Goal: Use online tool/utility

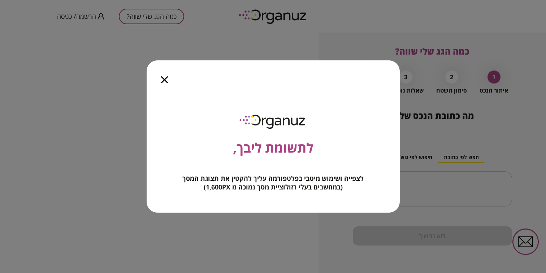
click at [164, 80] on icon "button" at bounding box center [164, 79] width 7 height 7
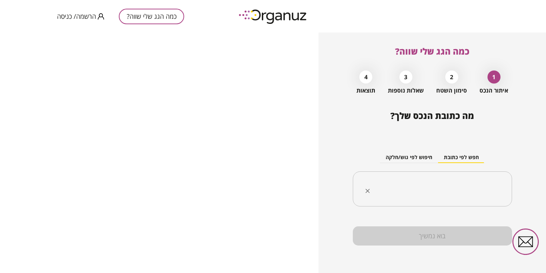
click at [458, 183] on input "text" at bounding box center [435, 189] width 137 height 18
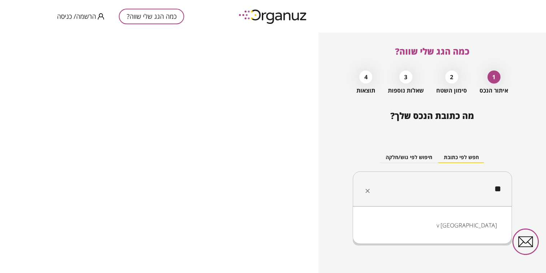
type input "*"
type input "**********"
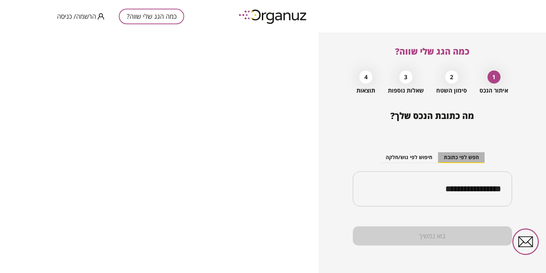
click at [463, 157] on button "חפש לפי כתובת" at bounding box center [461, 157] width 47 height 11
click at [435, 236] on div "בוא נמשיך" at bounding box center [432, 235] width 159 height 19
click at [428, 233] on div "בוא נמשיך" at bounding box center [432, 235] width 159 height 19
click at [443, 233] on div "בוא נמשיך" at bounding box center [432, 235] width 159 height 19
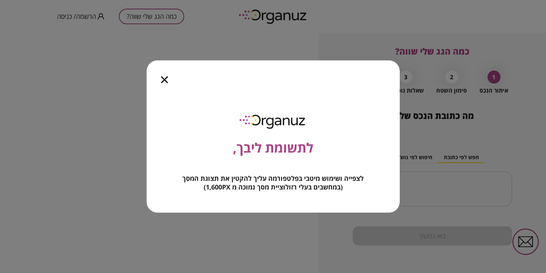
click at [164, 78] on icon "button" at bounding box center [164, 79] width 7 height 7
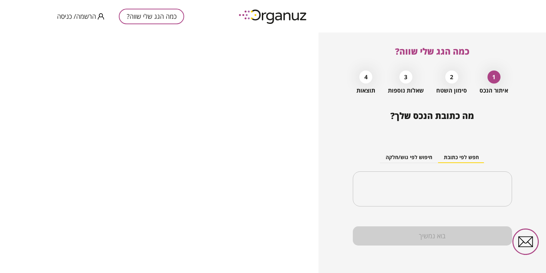
click at [452, 78] on div "2" at bounding box center [451, 76] width 13 height 13
